Goal: Use online tool/utility: Use online tool/utility

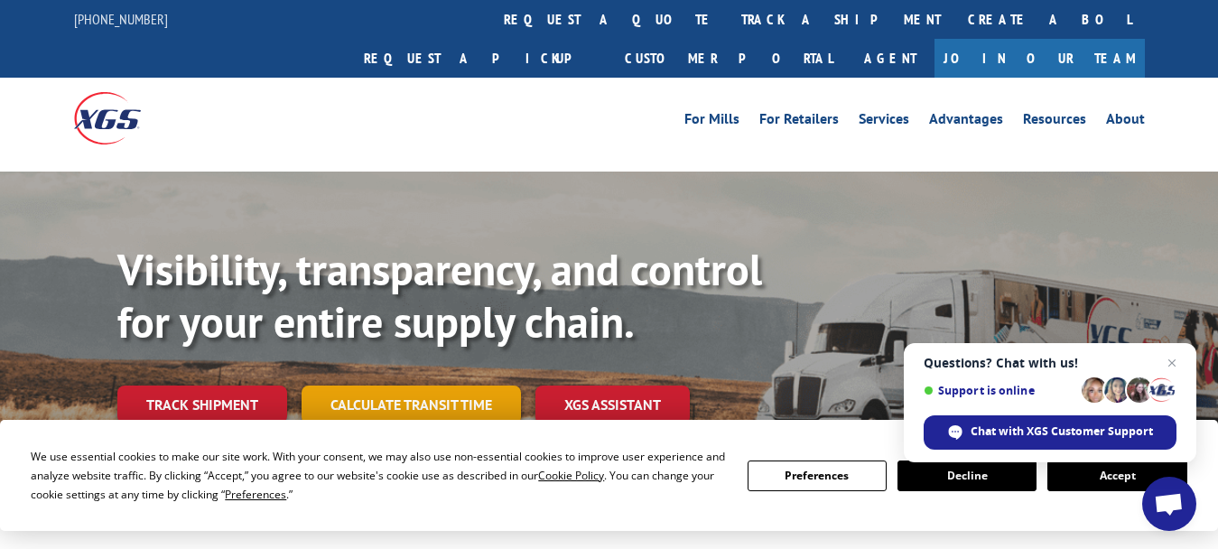
click at [439, 386] on link "Calculate transit time" at bounding box center [411, 405] width 219 height 39
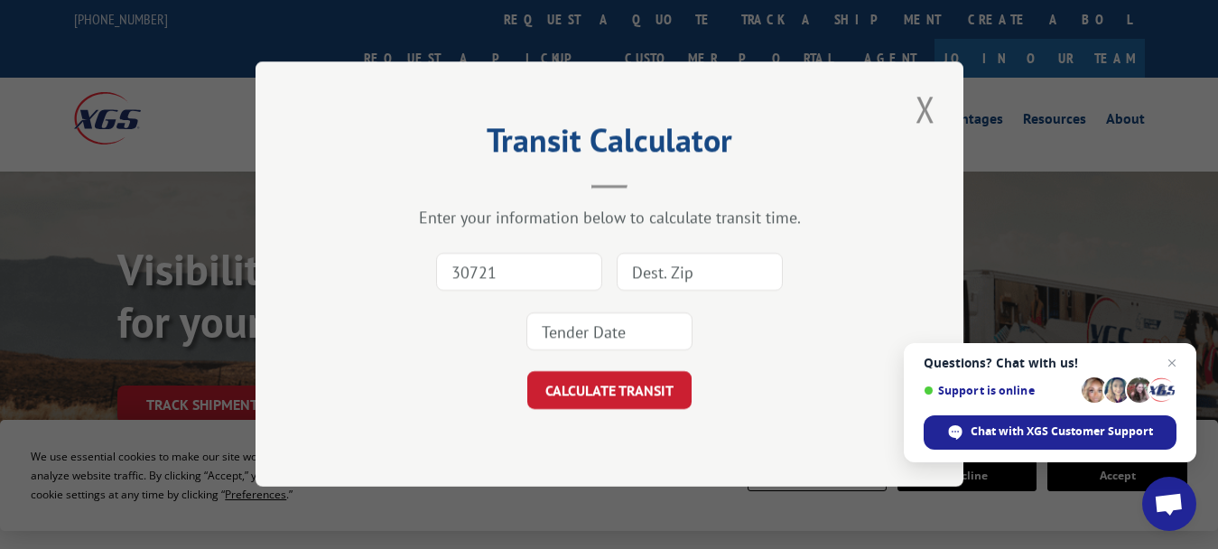
type input "30721"
click at [643, 277] on input at bounding box center [700, 273] width 166 height 38
type input "80129"
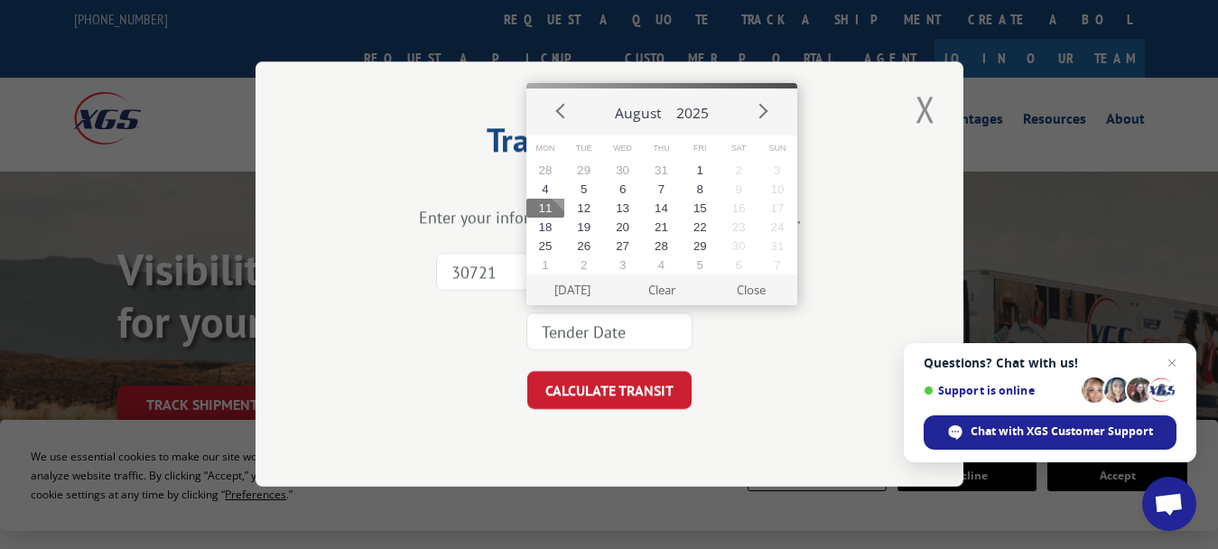
click at [549, 337] on input at bounding box center [609, 332] width 166 height 38
click at [544, 203] on button "11" at bounding box center [545, 208] width 39 height 19
type input "[DATE]"
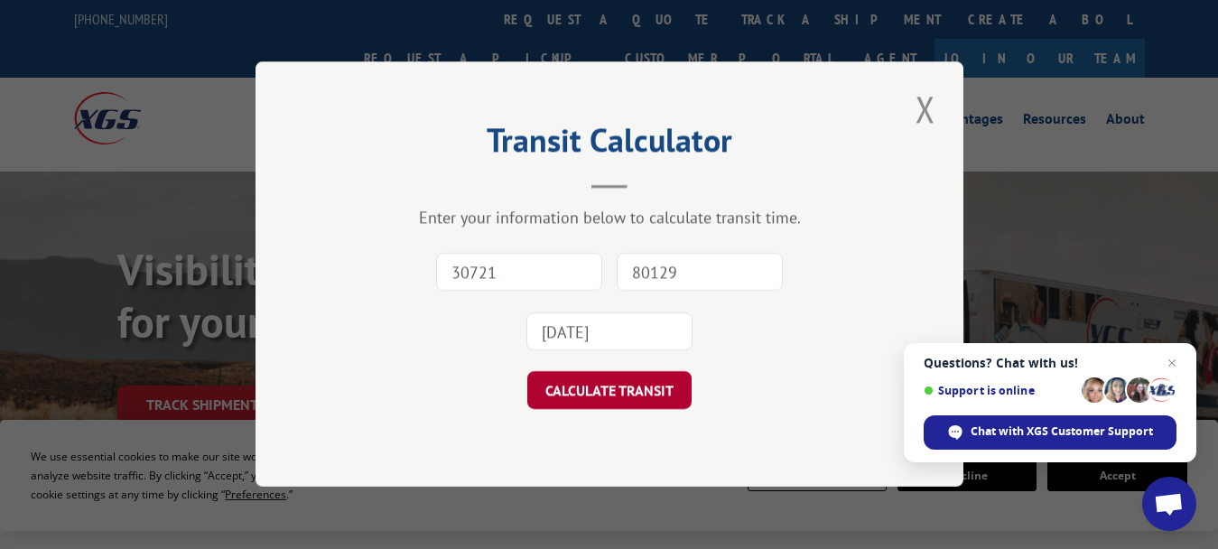
click at [613, 389] on button "CALCULATE TRANSIT" at bounding box center [609, 391] width 164 height 38
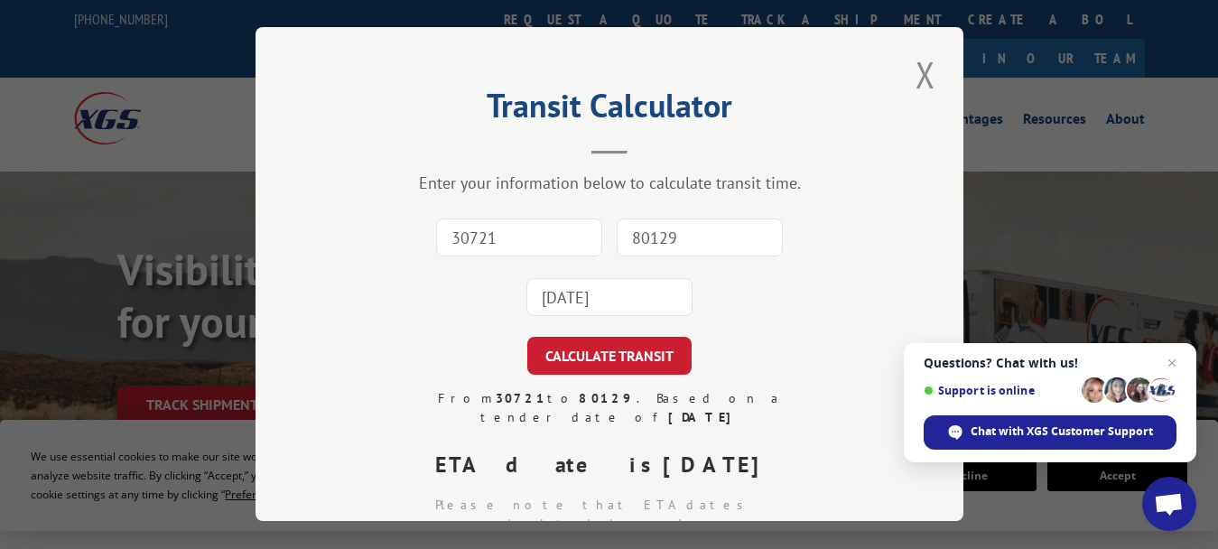
click at [917, 66] on button "Close modal" at bounding box center [925, 75] width 31 height 50
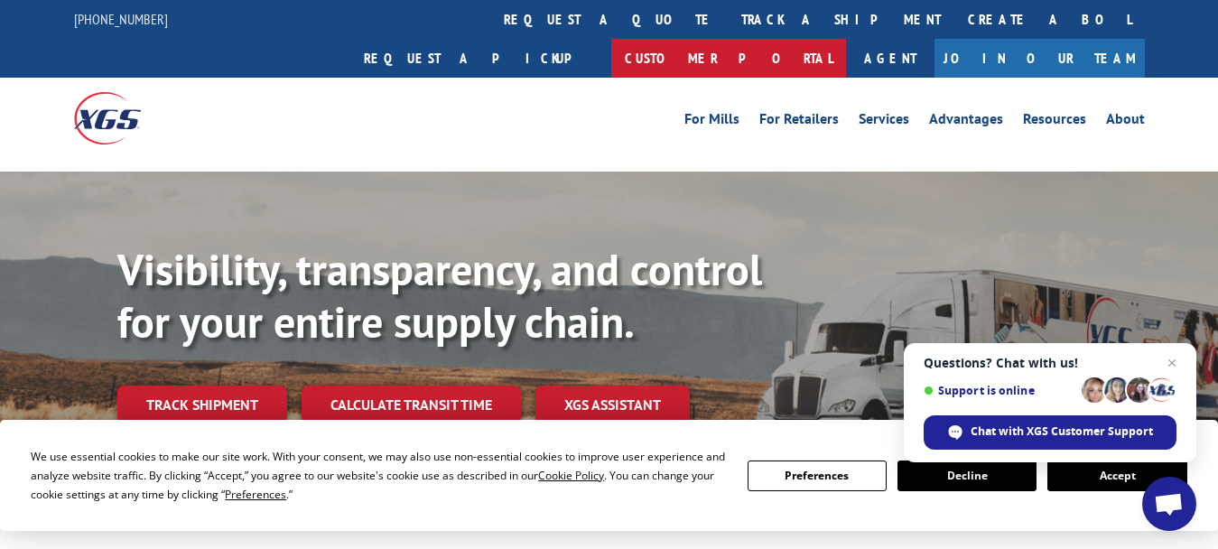
click at [846, 39] on link "Customer Portal" at bounding box center [728, 58] width 235 height 39
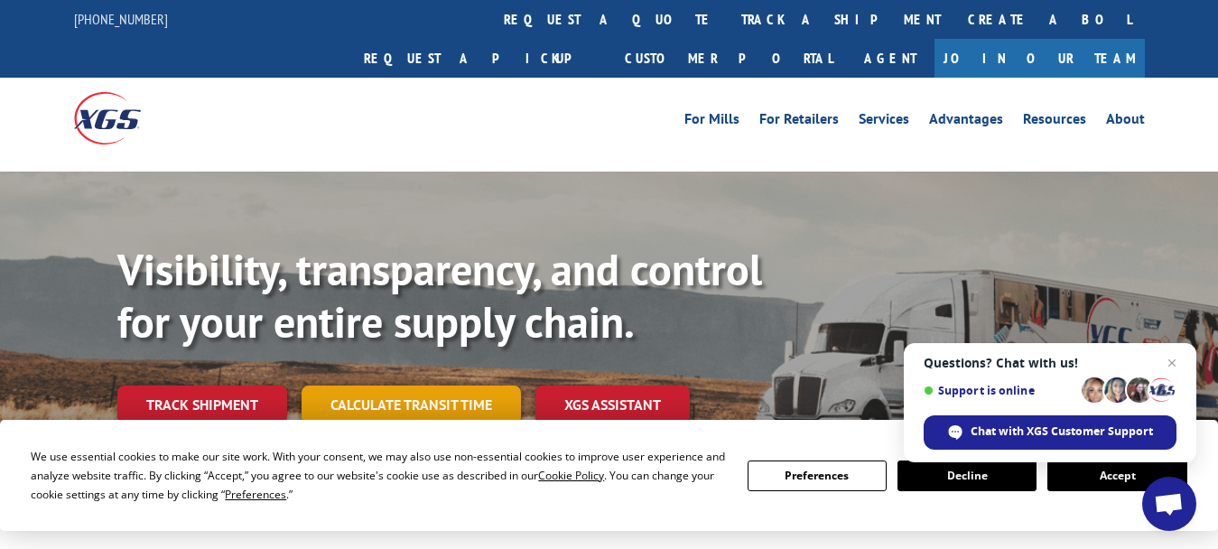
click at [457, 386] on link "Calculate transit time" at bounding box center [411, 405] width 219 height 39
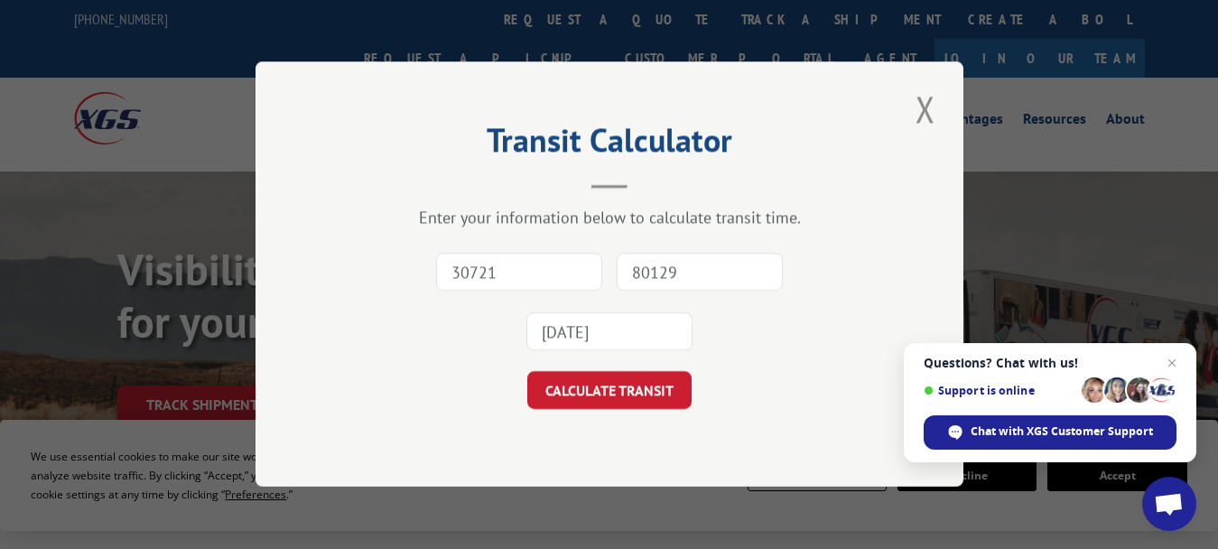
type input "30721"
click at [644, 273] on input "80129" at bounding box center [700, 273] width 166 height 38
type input "43812"
click at [612, 326] on input "[DATE]" at bounding box center [609, 332] width 166 height 38
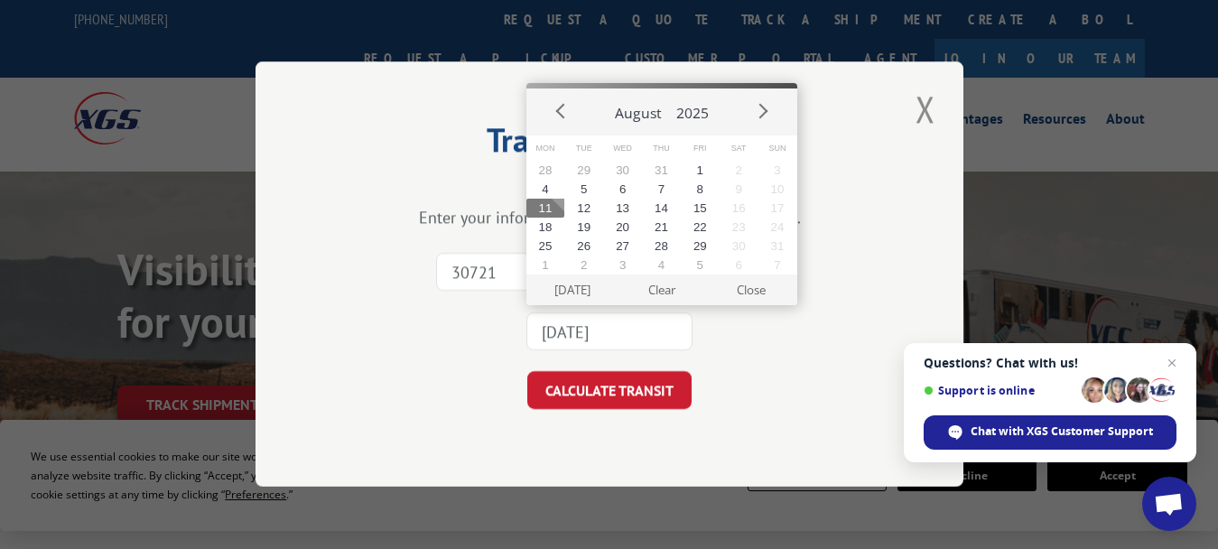
click at [552, 205] on button "11" at bounding box center [545, 208] width 39 height 19
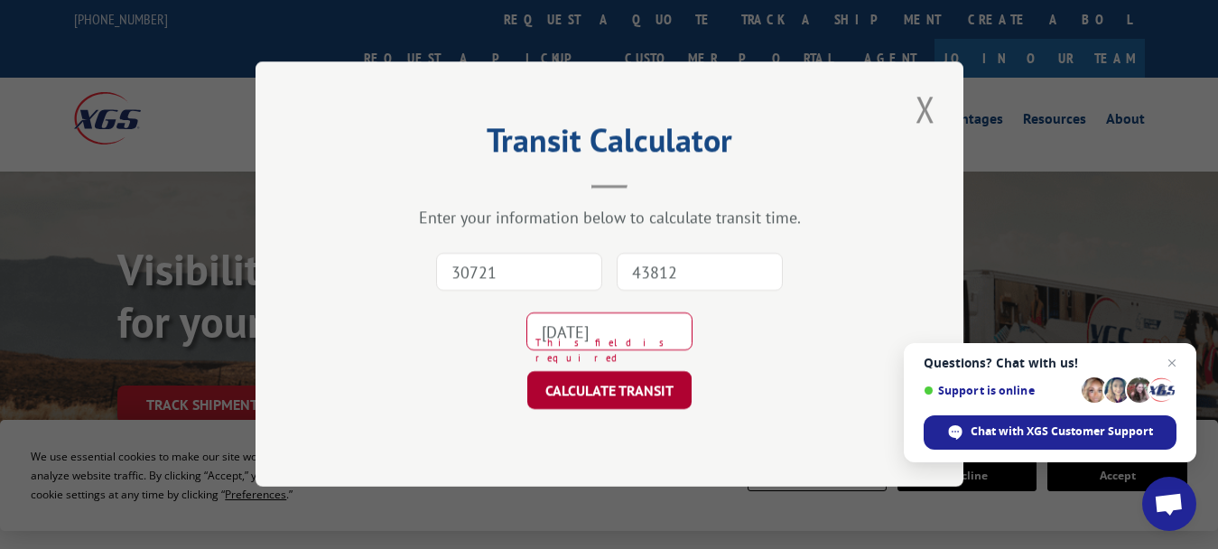
click at [596, 386] on button "CALCULATE TRANSIT" at bounding box center [609, 391] width 164 height 38
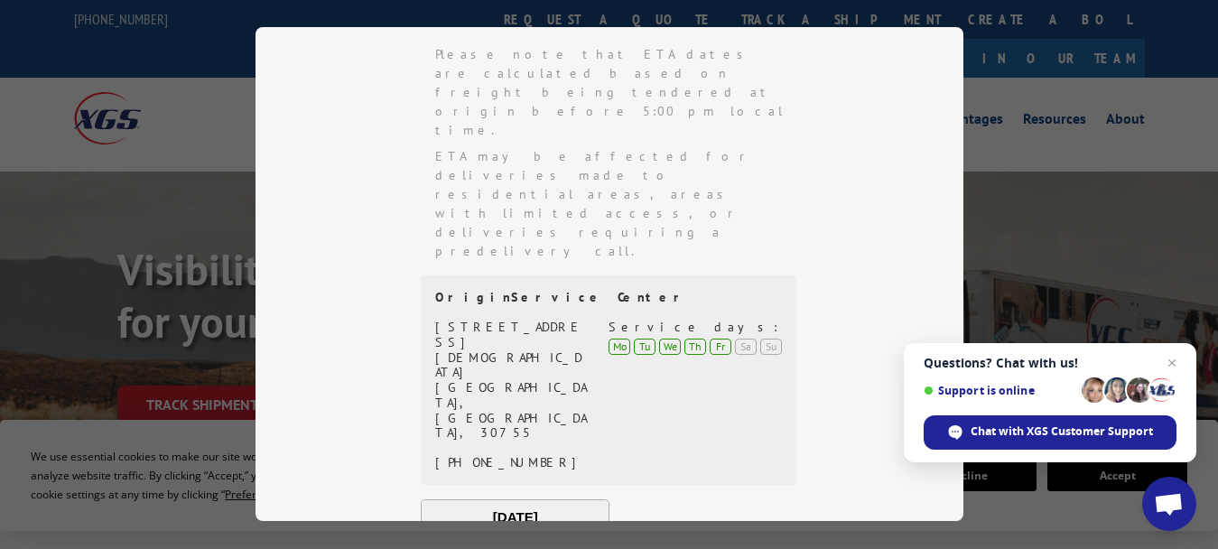
scroll to position [451, 0]
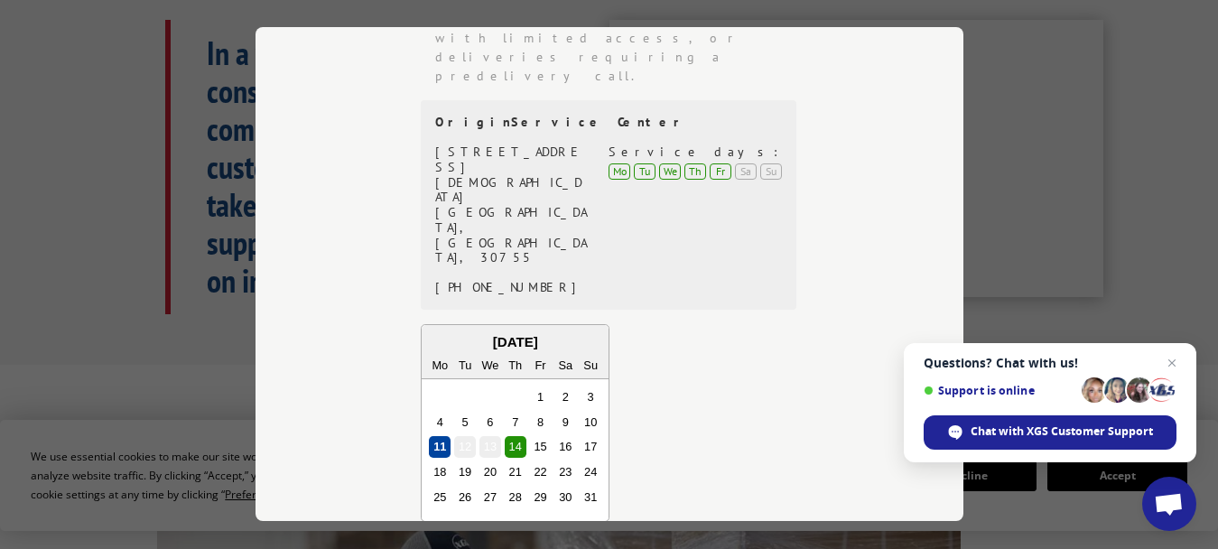
scroll to position [663, 0]
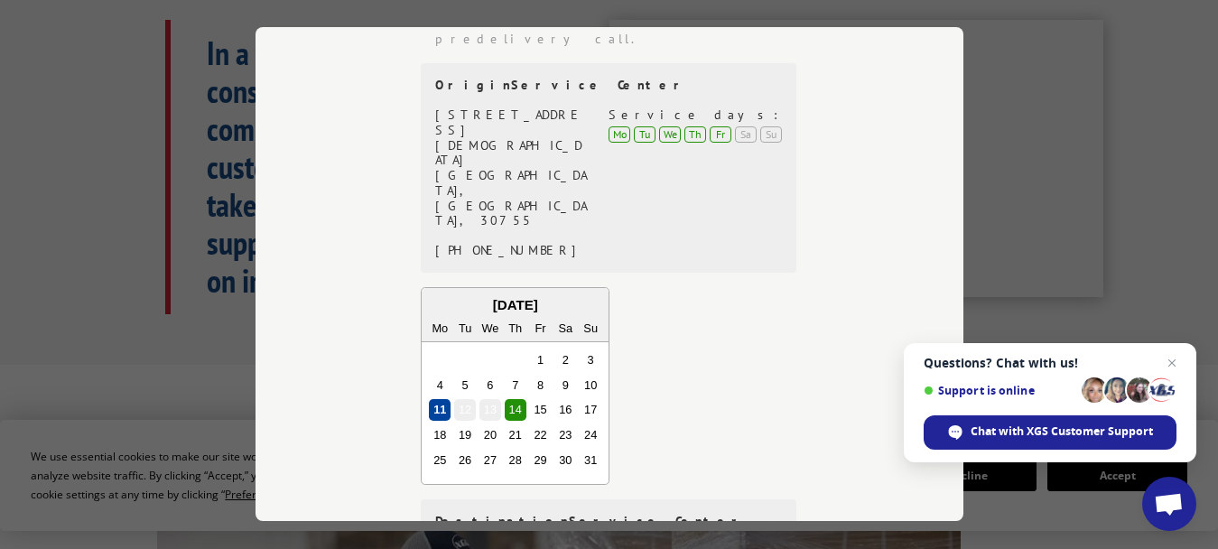
click at [352, 233] on div "From 30721 to 43812 . Based on a tender date of [DATE] ETA date is [DATE] Pleas…" at bounding box center [609, 222] width 527 height 990
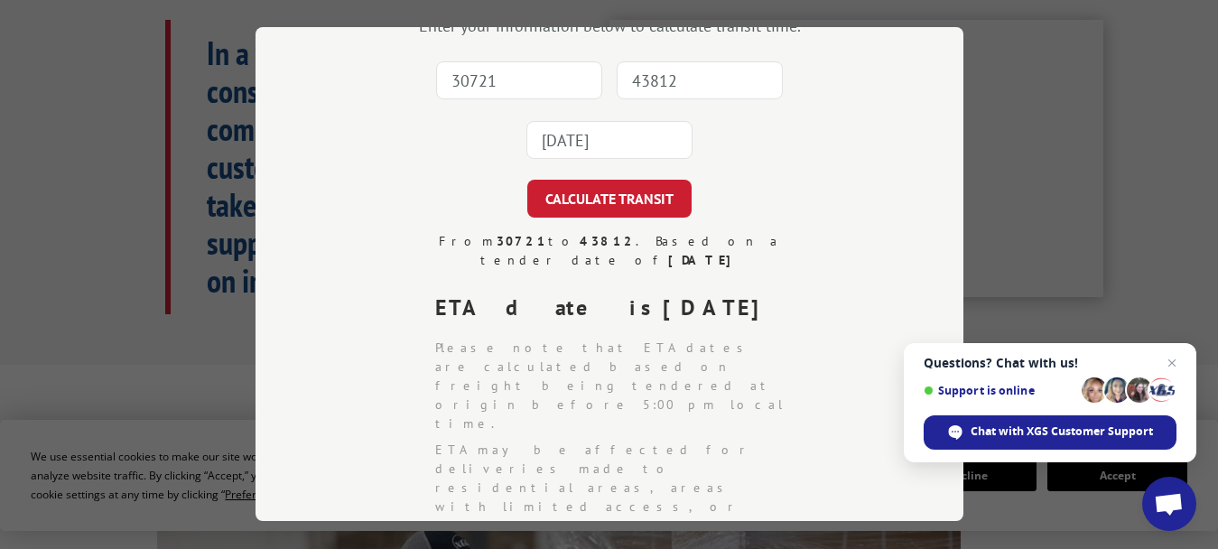
scroll to position [0, 0]
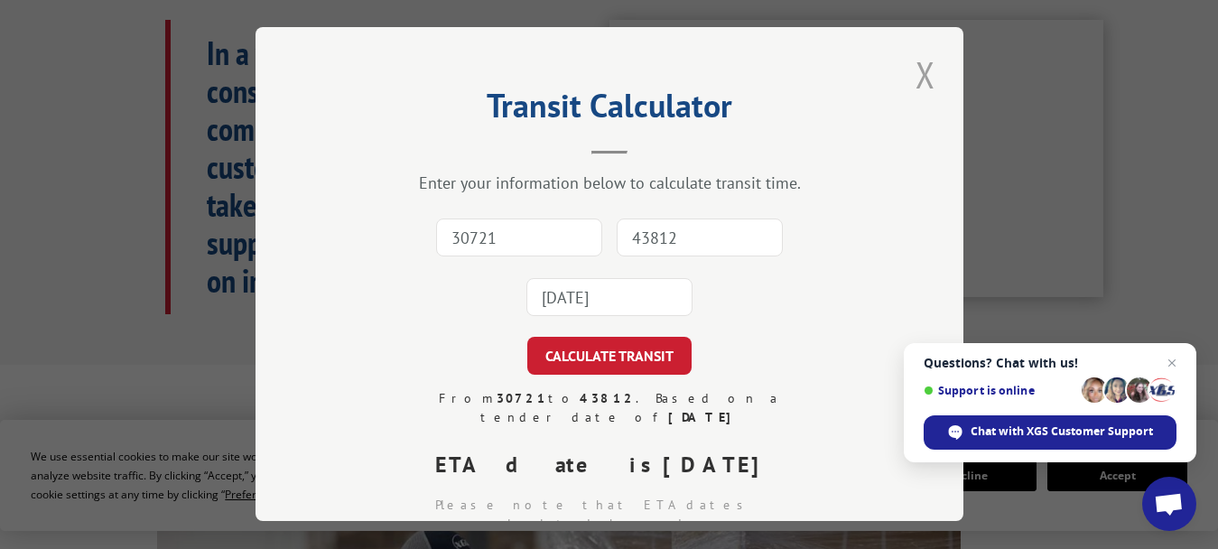
click at [914, 68] on button "Close modal" at bounding box center [925, 75] width 31 height 50
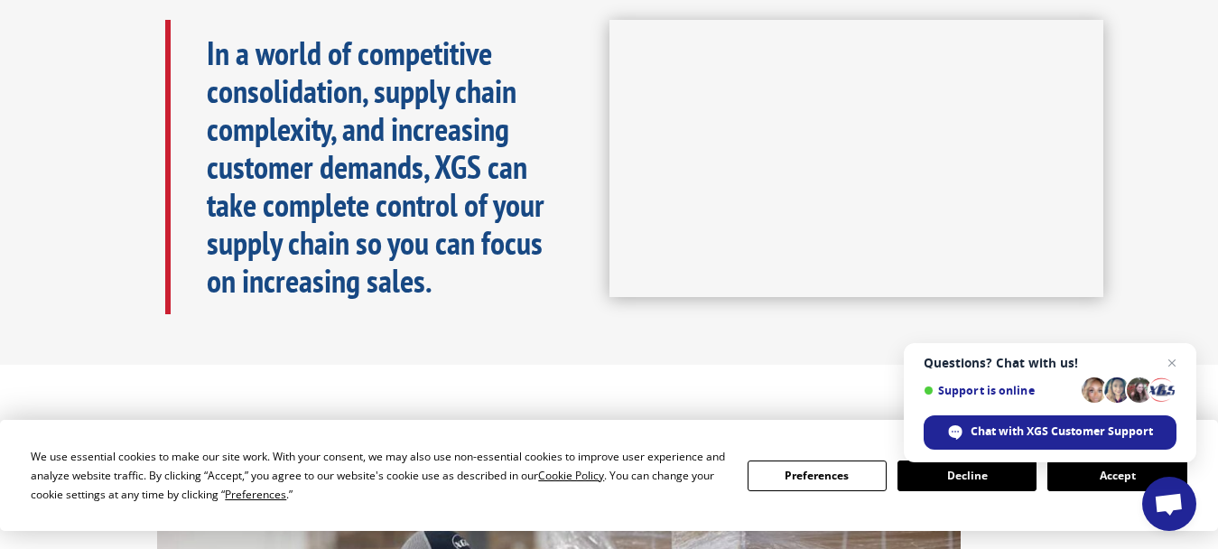
scroll to position [90, 0]
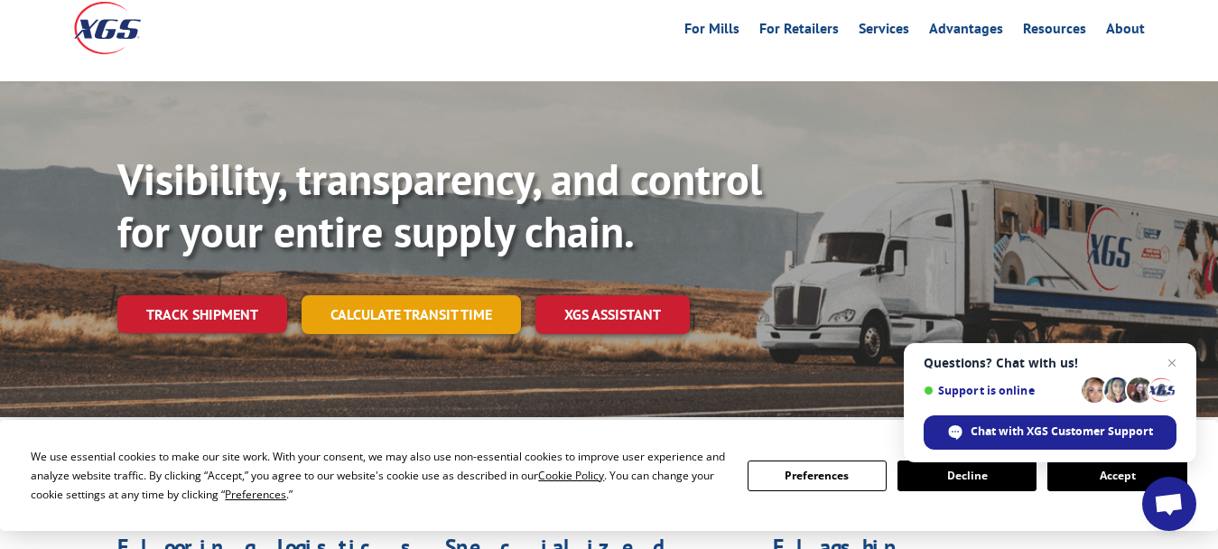
click at [452, 295] on link "Calculate transit time" at bounding box center [411, 314] width 219 height 39
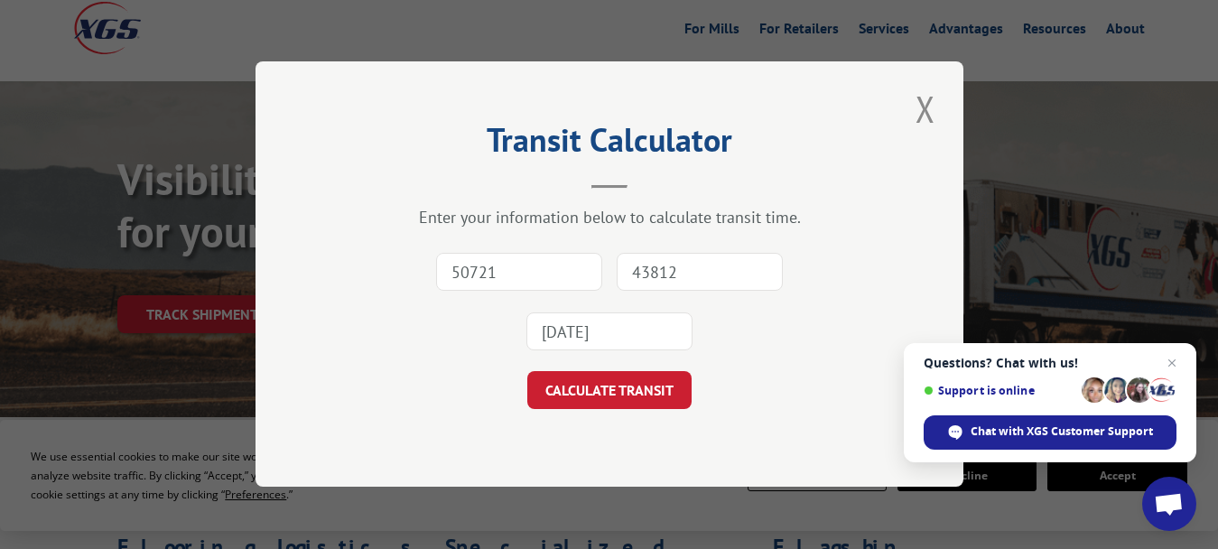
type input "50721"
click at [681, 281] on input "43812" at bounding box center [700, 273] width 166 height 38
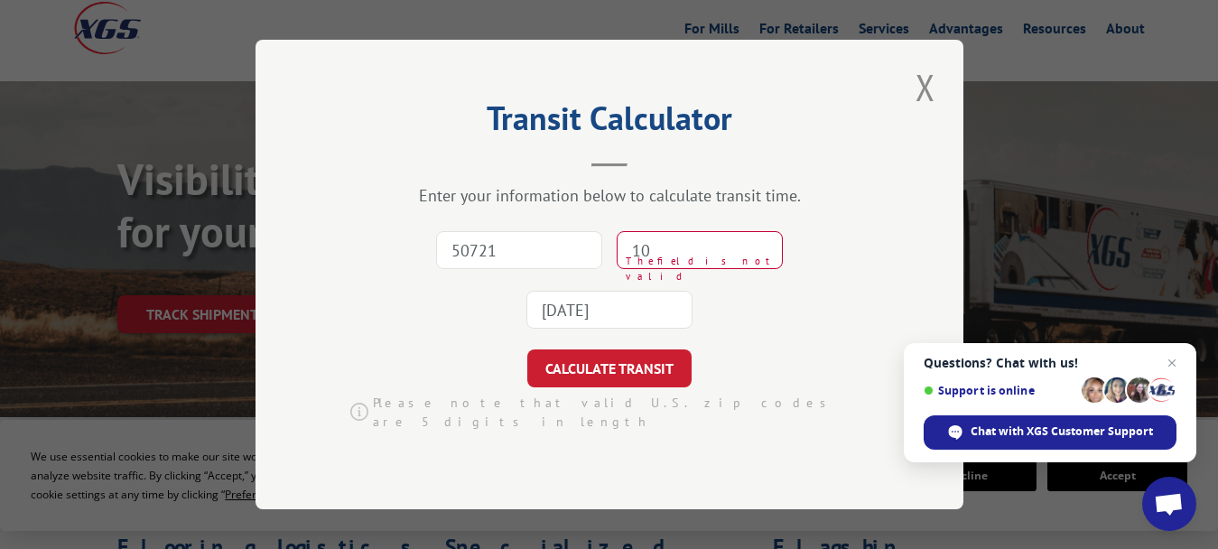
type input "1"
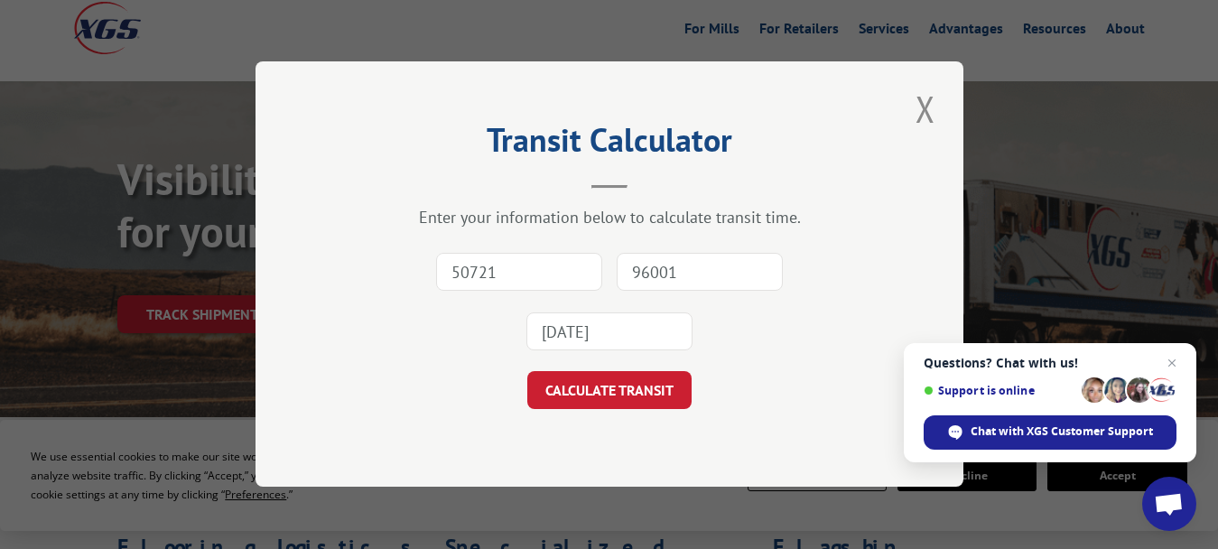
type input "96001"
click at [458, 276] on input "50721" at bounding box center [519, 273] width 166 height 38
type input "30721"
click at [576, 334] on input "[DATE]" at bounding box center [609, 332] width 166 height 38
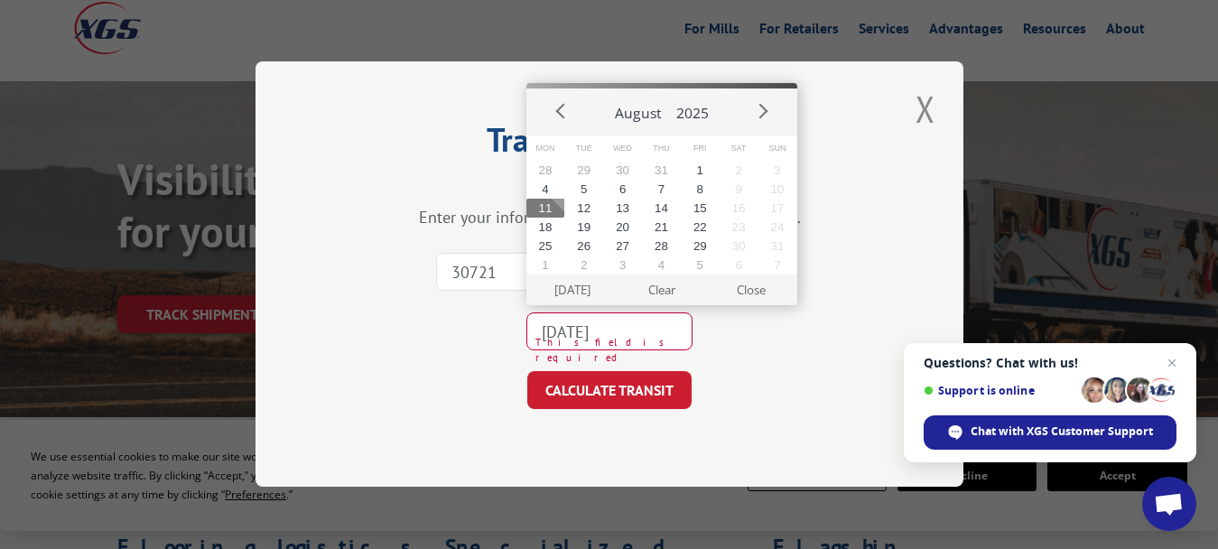
click at [540, 209] on button "11" at bounding box center [545, 208] width 39 height 19
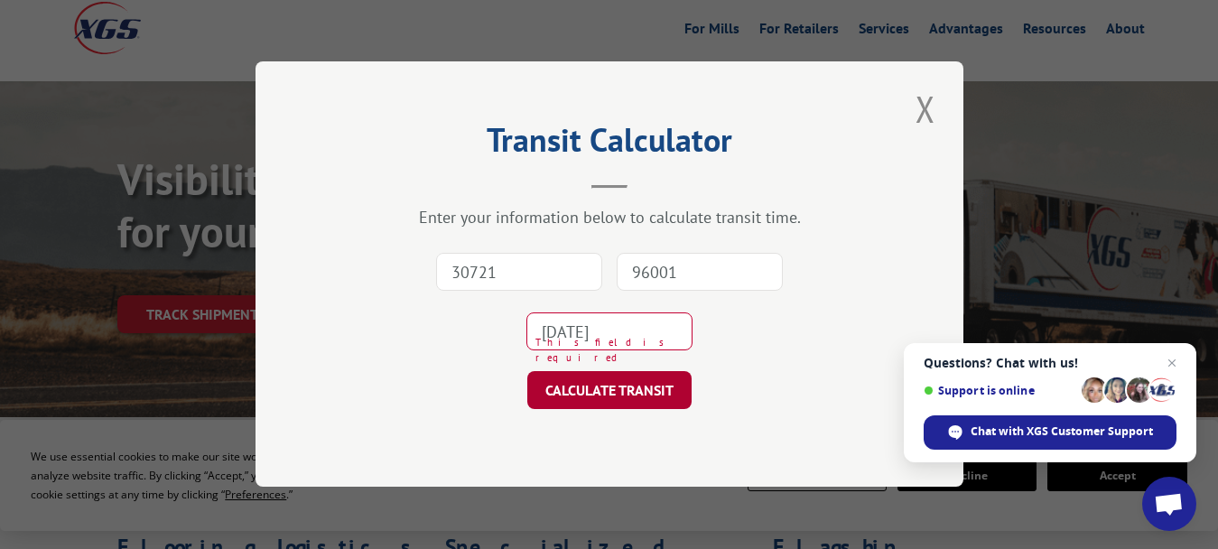
click at [585, 392] on button "CALCULATE TRANSIT" at bounding box center [609, 391] width 164 height 38
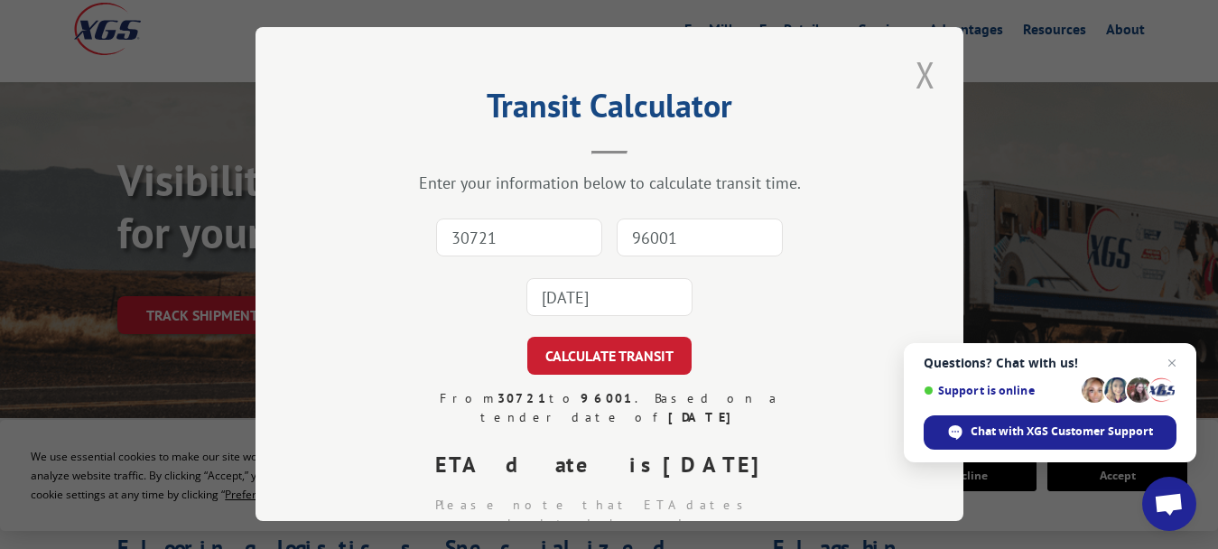
scroll to position [88, 0]
click at [915, 70] on button "Close modal" at bounding box center [925, 75] width 31 height 50
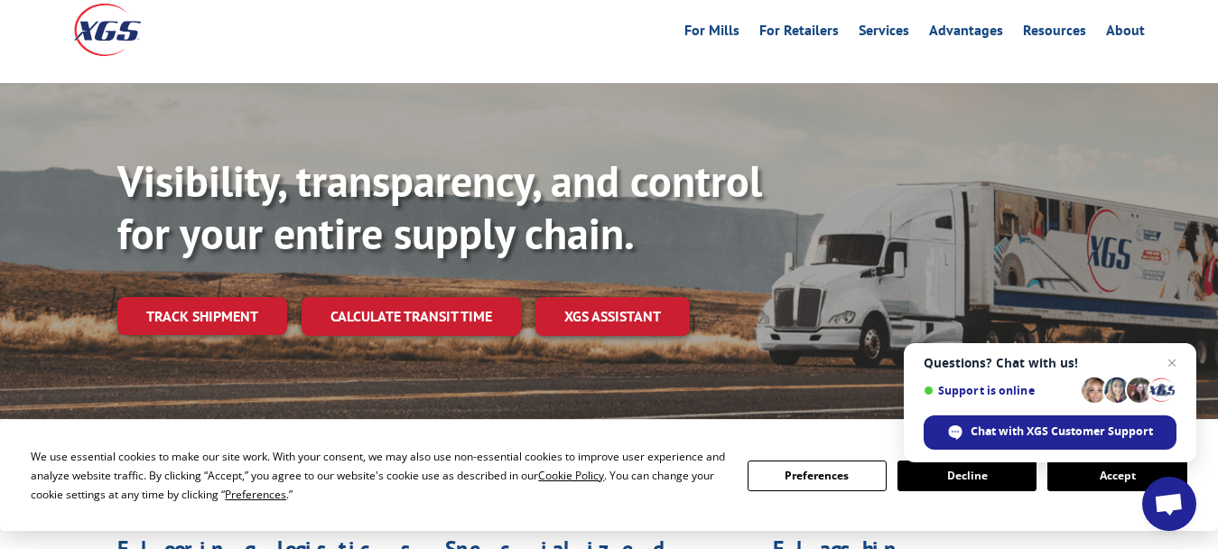
click at [187, 83] on div "Visibility, transparency, and control for your entire supply chain. Track shipm…" at bounding box center [609, 268] width 1218 height 371
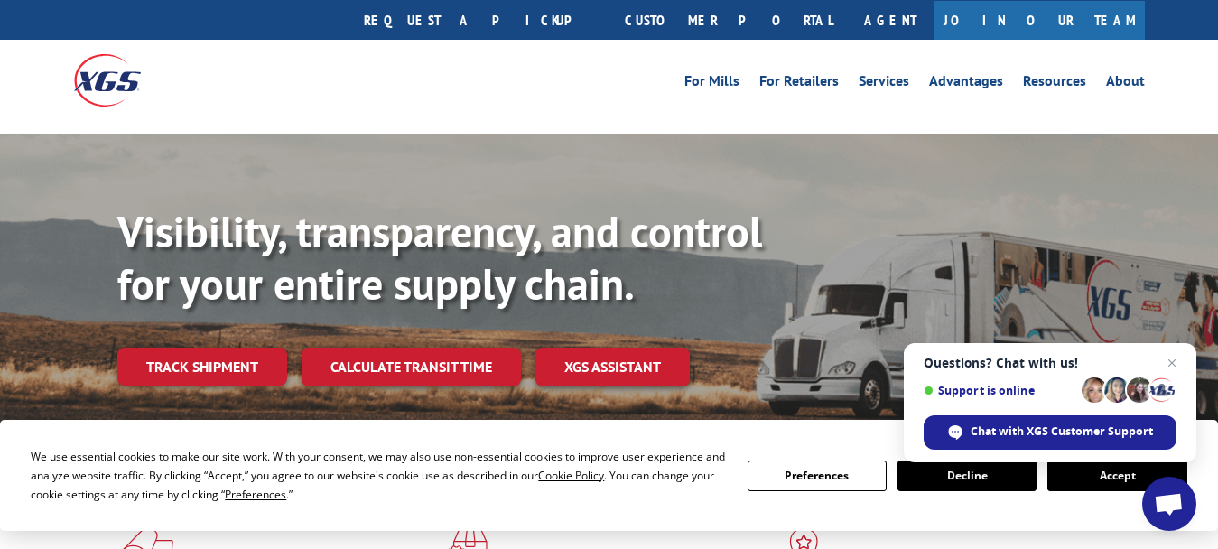
scroll to position [0, 0]
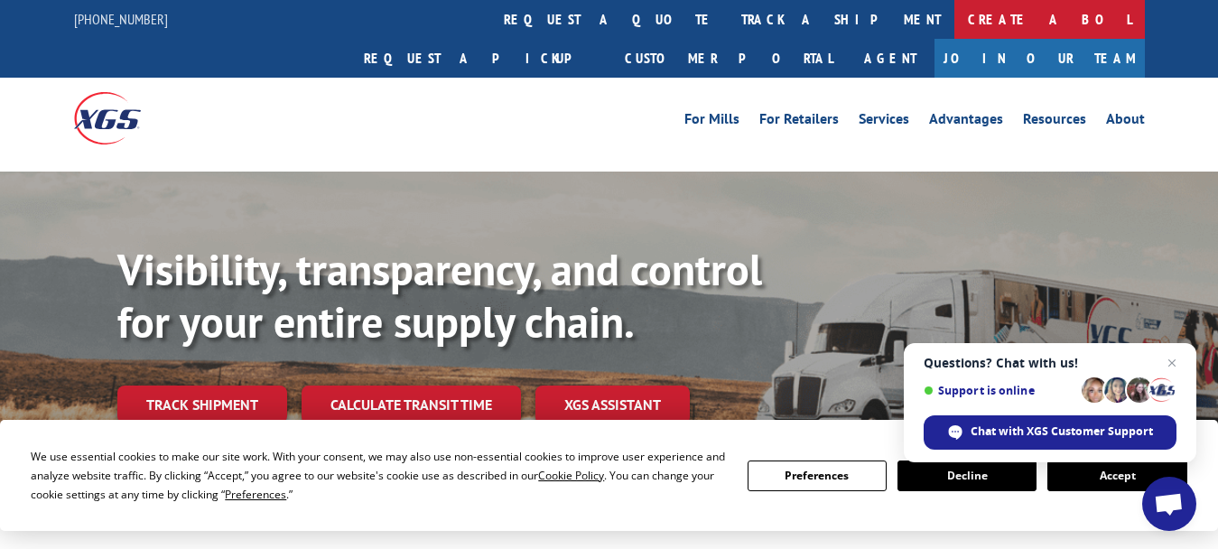
click at [954, 15] on link "Create a BOL" at bounding box center [1049, 19] width 191 height 39
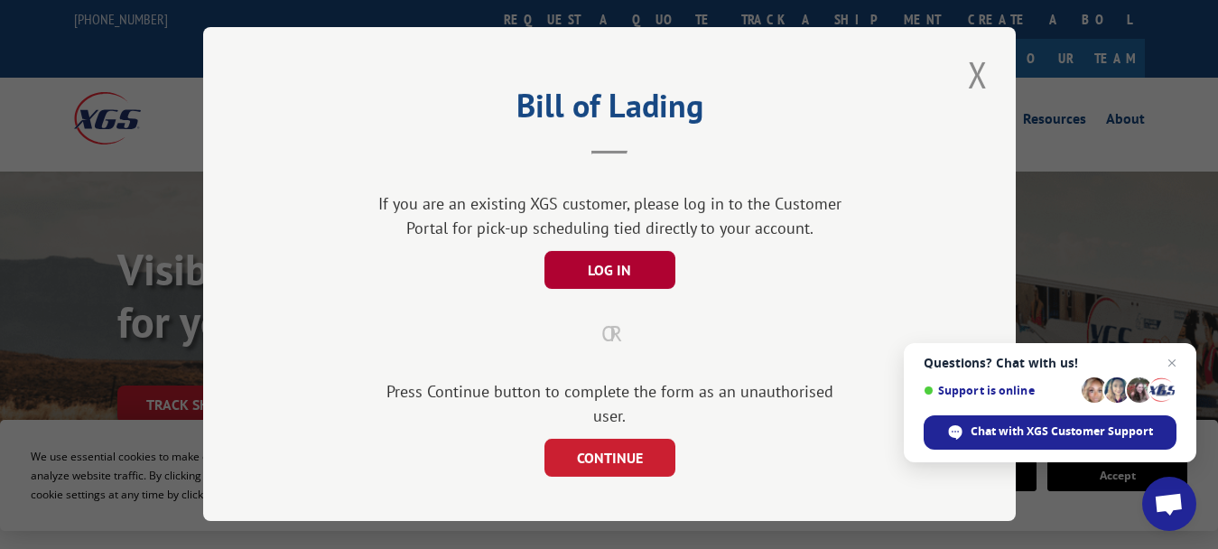
click at [604, 266] on button "LOG IN" at bounding box center [609, 270] width 131 height 38
